Goal: Information Seeking & Learning: Learn about a topic

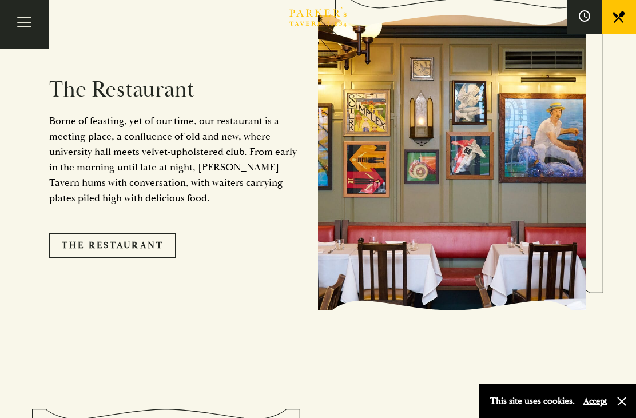
scroll to position [953, 0]
click at [75, 246] on link "The Restaurant" at bounding box center [112, 246] width 127 height 24
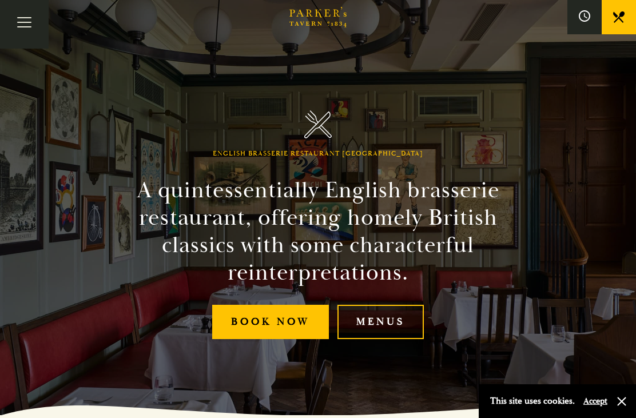
scroll to position [37, 0]
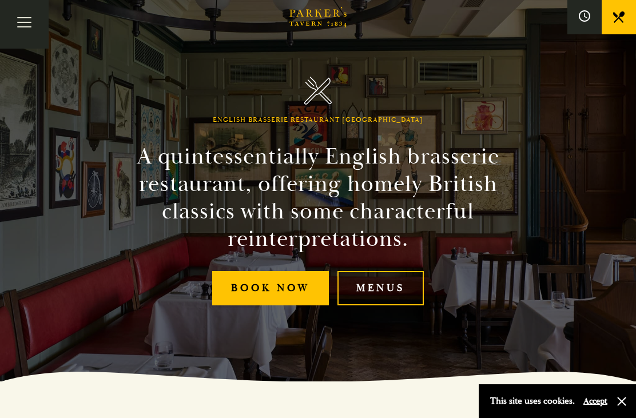
click at [377, 306] on link "Menus" at bounding box center [380, 288] width 86 height 35
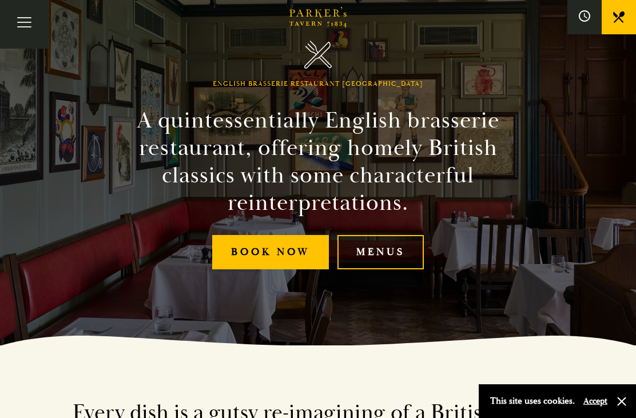
scroll to position [65, 0]
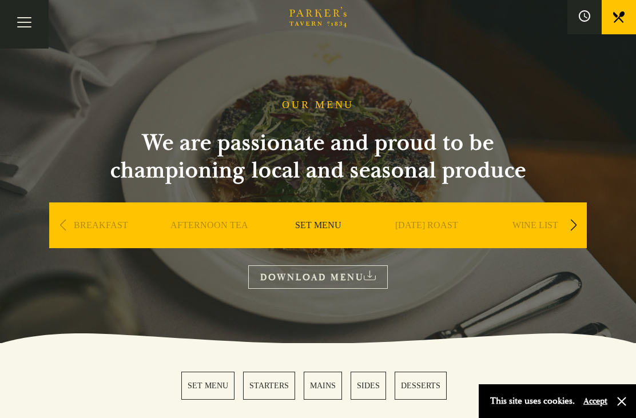
click at [303, 221] on link "SET MENU" at bounding box center [318, 242] width 46 height 46
click at [279, 281] on link "DOWNLOAD MENU" at bounding box center [317, 276] width 139 height 23
click at [267, 278] on link "DOWNLOAD MENU" at bounding box center [317, 276] width 139 height 23
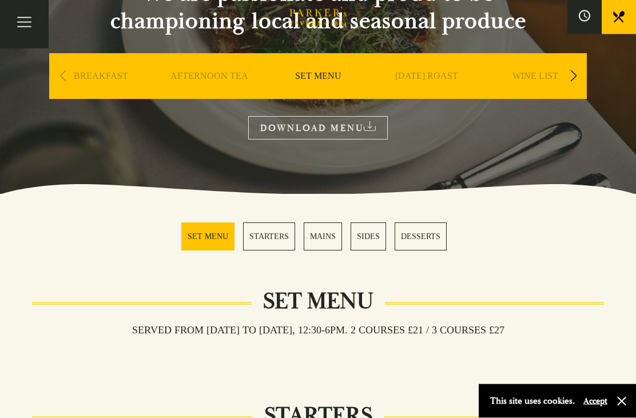
scroll to position [149, 0]
click at [320, 238] on link "MAINS" at bounding box center [322, 236] width 38 height 28
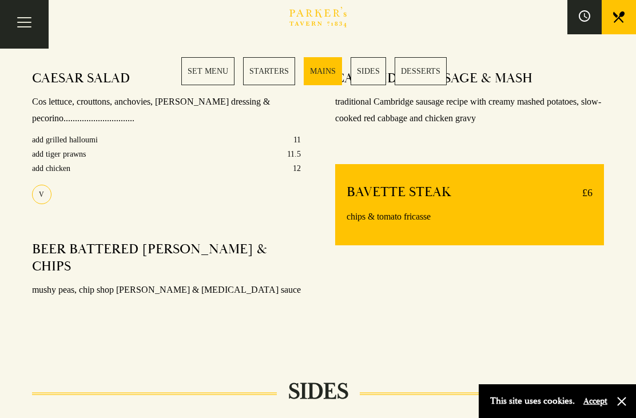
scroll to position [940, 0]
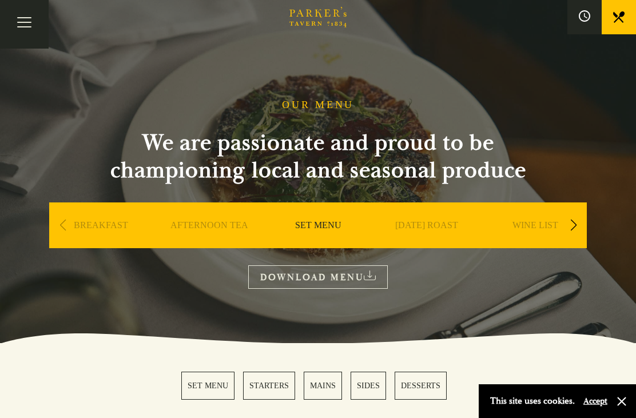
click at [189, 225] on link "AFTERNOON TEA" at bounding box center [209, 242] width 78 height 46
click at [298, 96] on section "OUR MENU We are passionate and proud to be championing local and seasonal produ…" at bounding box center [318, 171] width 636 height 343
click at [20, 12] on button "Toggle navigation" at bounding box center [24, 24] width 49 height 49
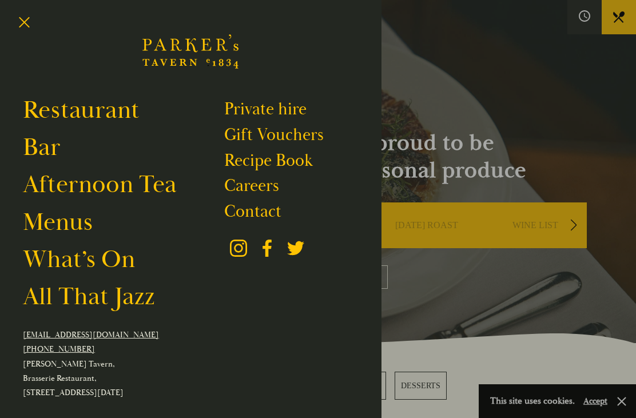
click at [48, 230] on link "Menus" at bounding box center [58, 222] width 70 height 31
click at [42, 229] on link "Menus" at bounding box center [58, 222] width 70 height 31
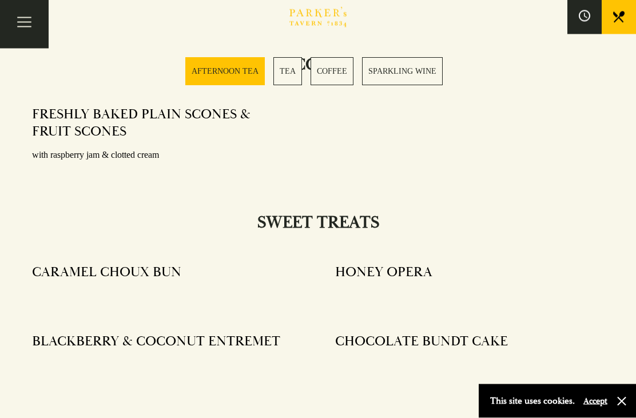
scroll to position [879, 0]
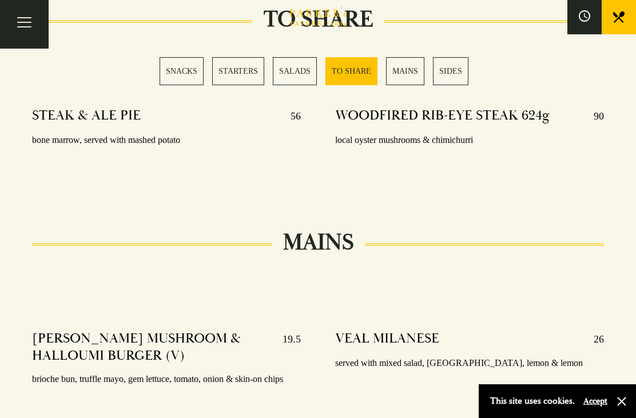
scroll to position [1789, 0]
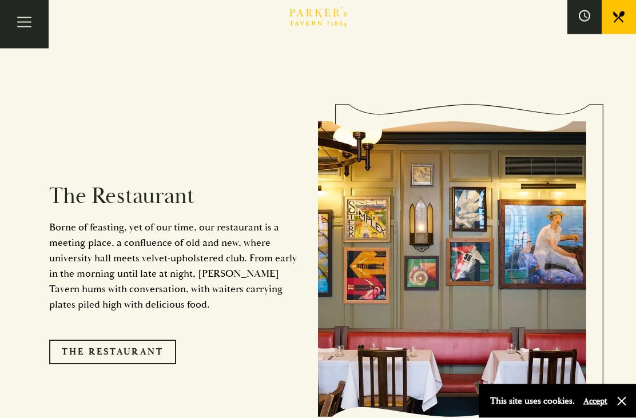
scroll to position [845, 0]
